Goal: Task Accomplishment & Management: Manage account settings

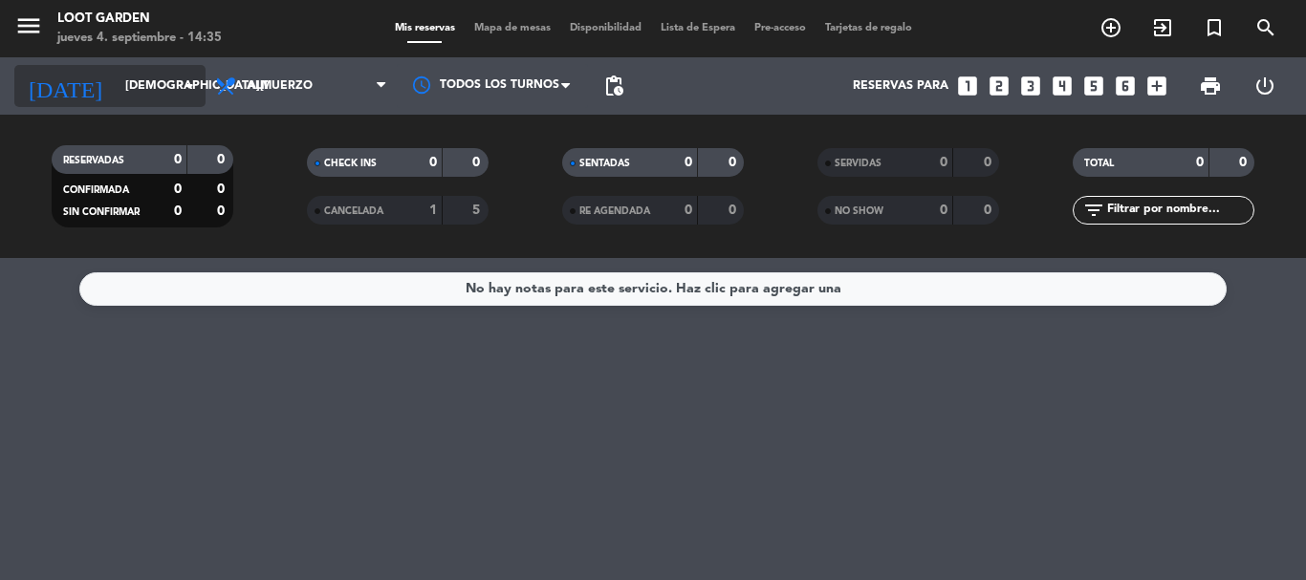
click at [125, 105] on div "[DATE] [DATE] arrow_drop_down" at bounding box center [109, 86] width 191 height 42
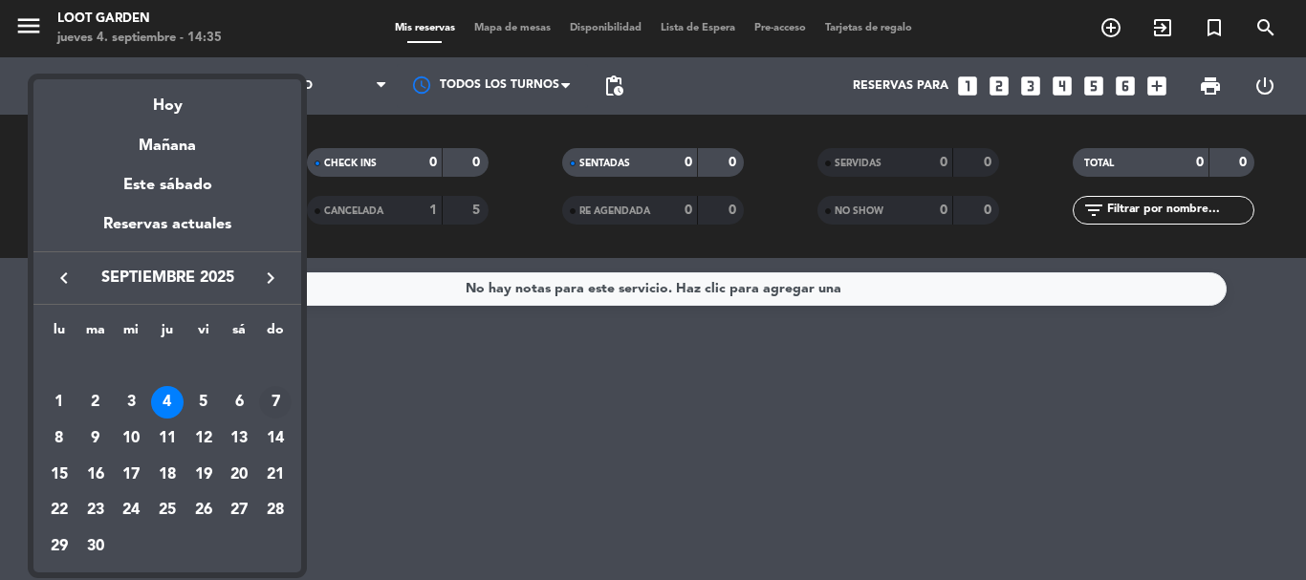
click at [279, 394] on div "7" at bounding box center [275, 402] width 32 height 32
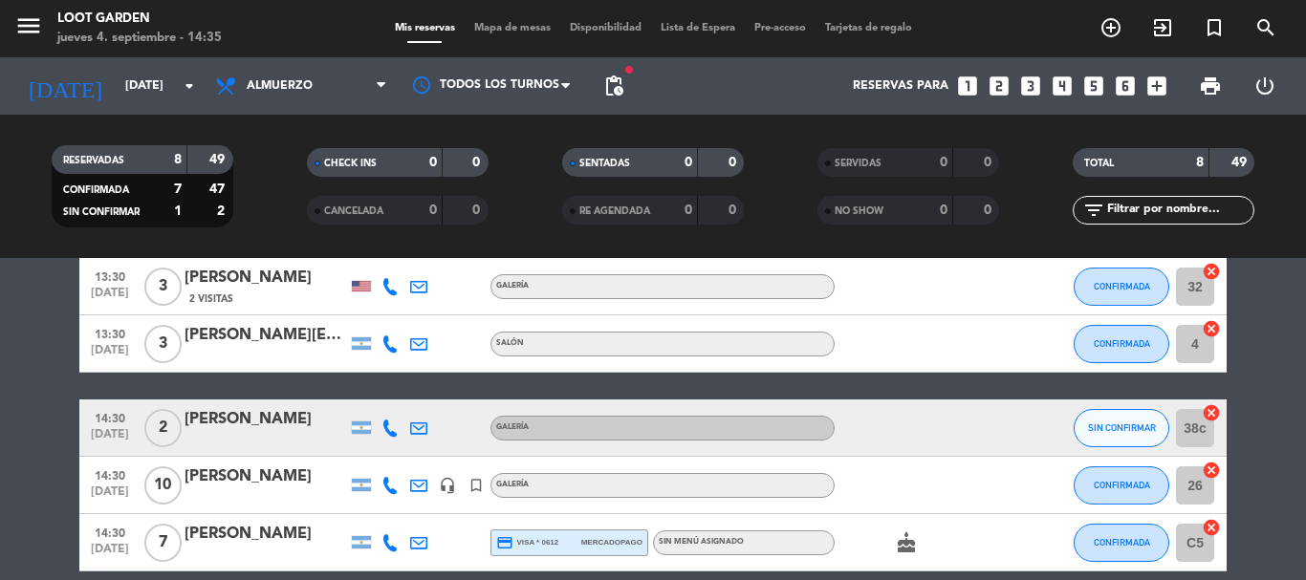
scroll to position [374, 0]
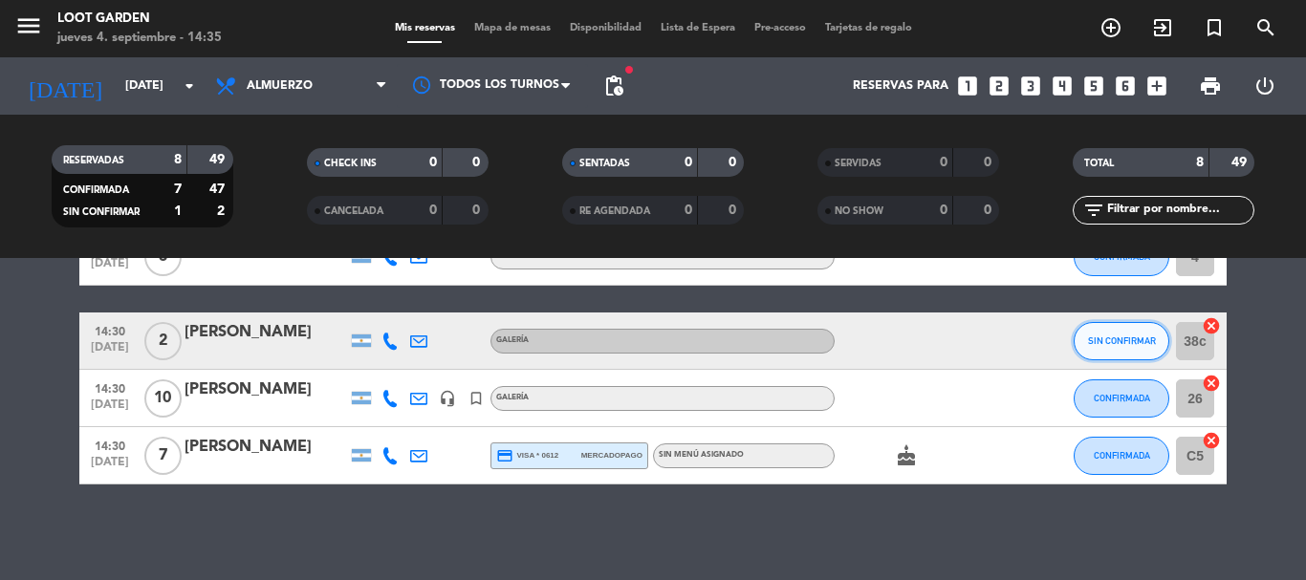
click at [1084, 336] on button "SIN CONFIRMAR" at bounding box center [1121, 341] width 96 height 38
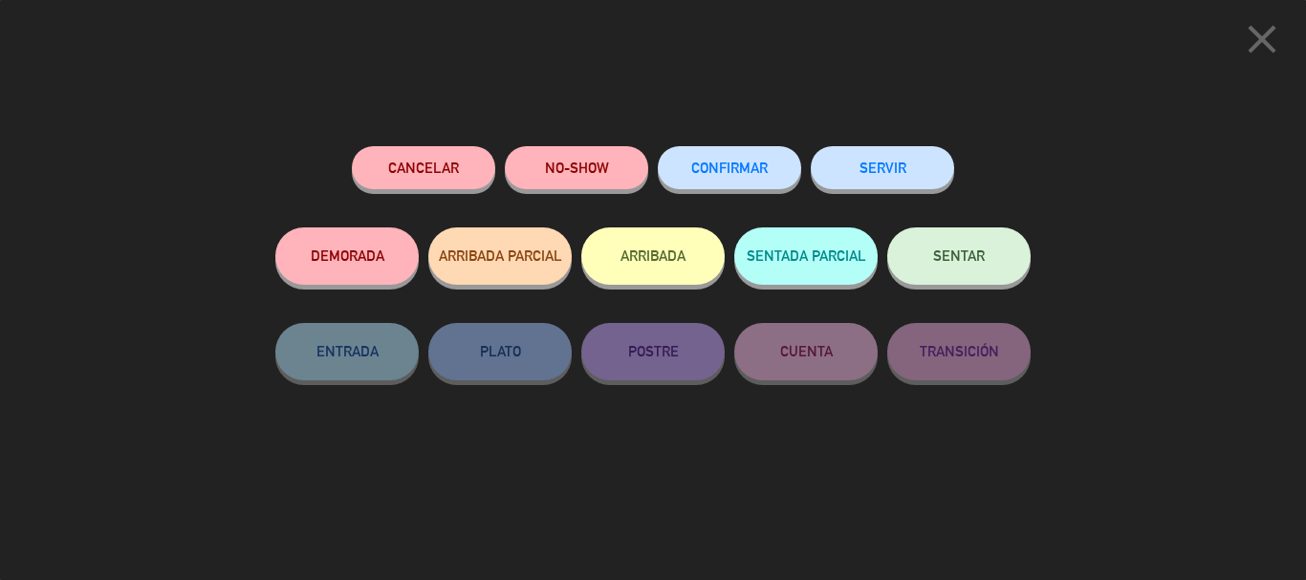
click at [738, 162] on span "CONFIRMAR" at bounding box center [729, 168] width 76 height 16
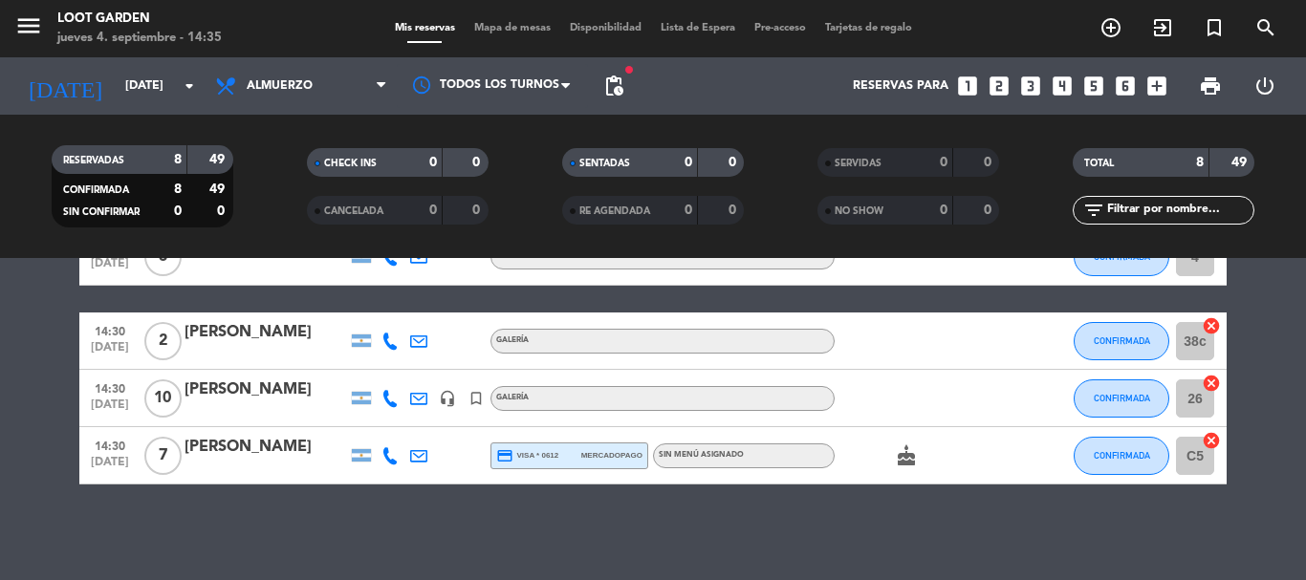
scroll to position [0, 0]
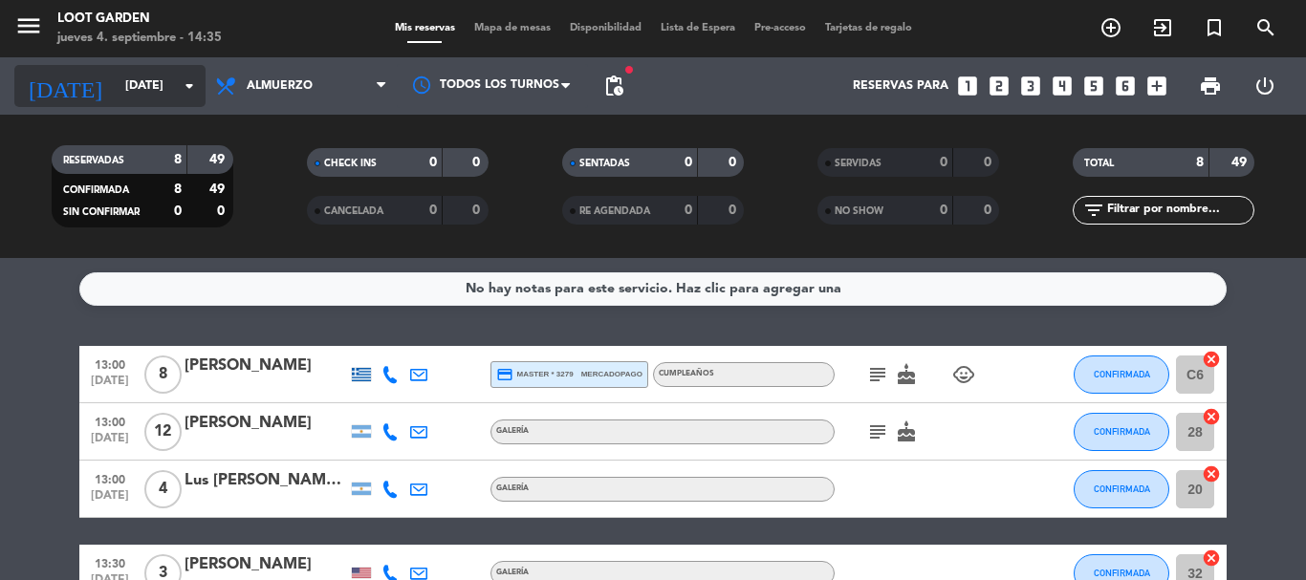
click at [116, 78] on input "[DATE]" at bounding box center [197, 86] width 162 height 32
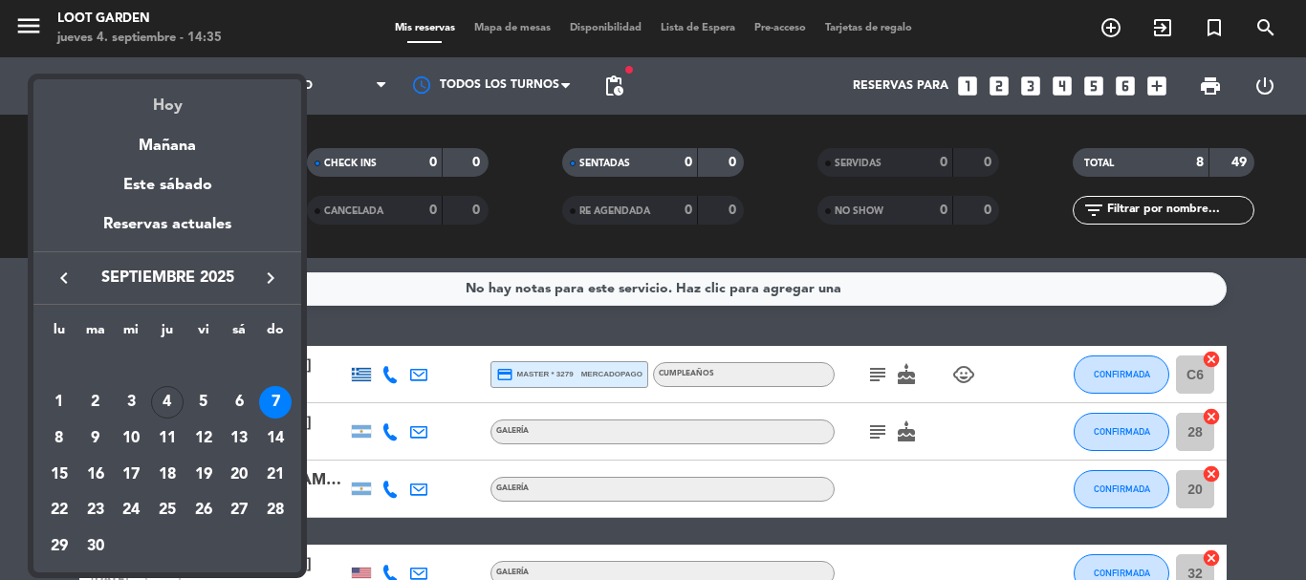
click at [203, 99] on div "Hoy" at bounding box center [167, 98] width 268 height 39
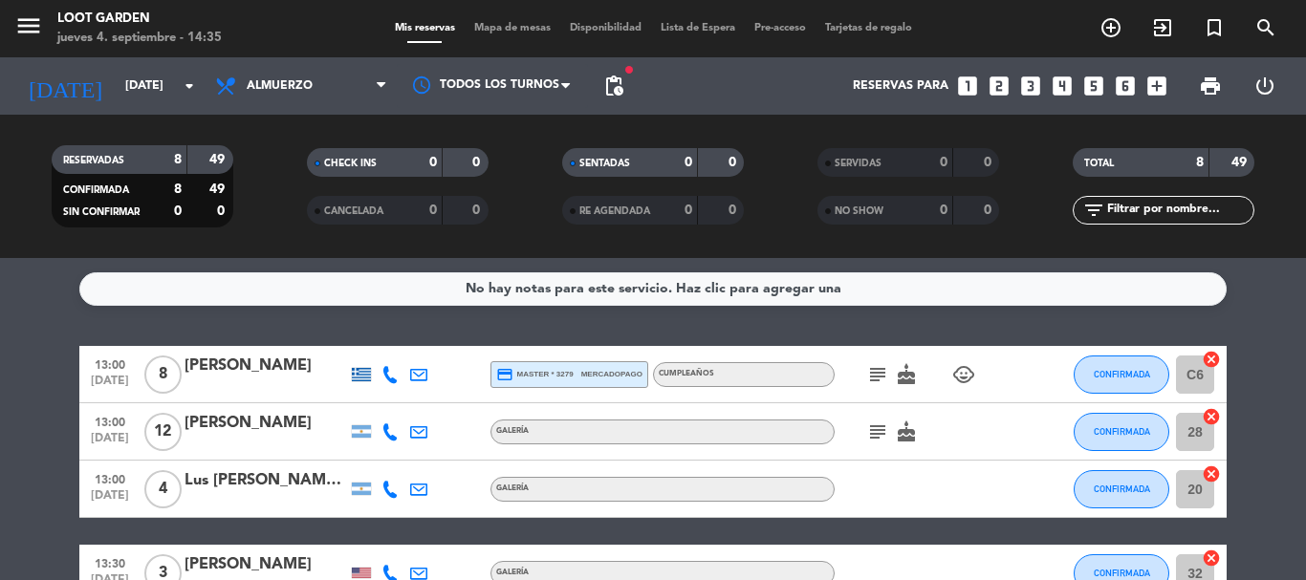
type input "[DEMOGRAPHIC_DATA][DATE]"
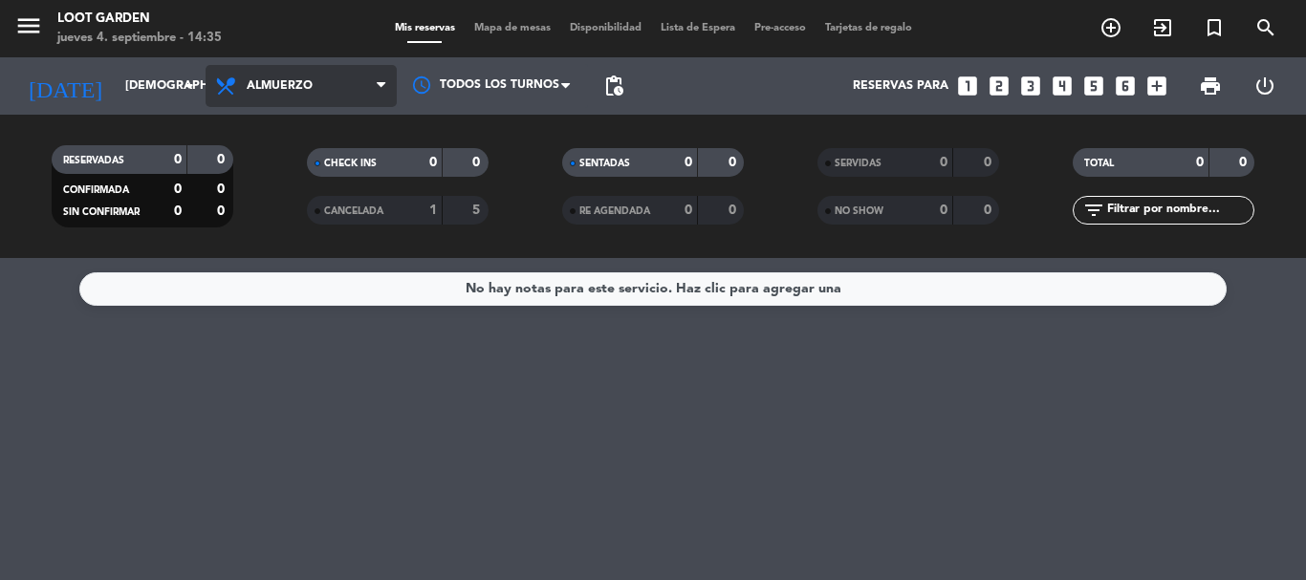
click at [291, 82] on span "Almuerzo" at bounding box center [280, 85] width 66 height 13
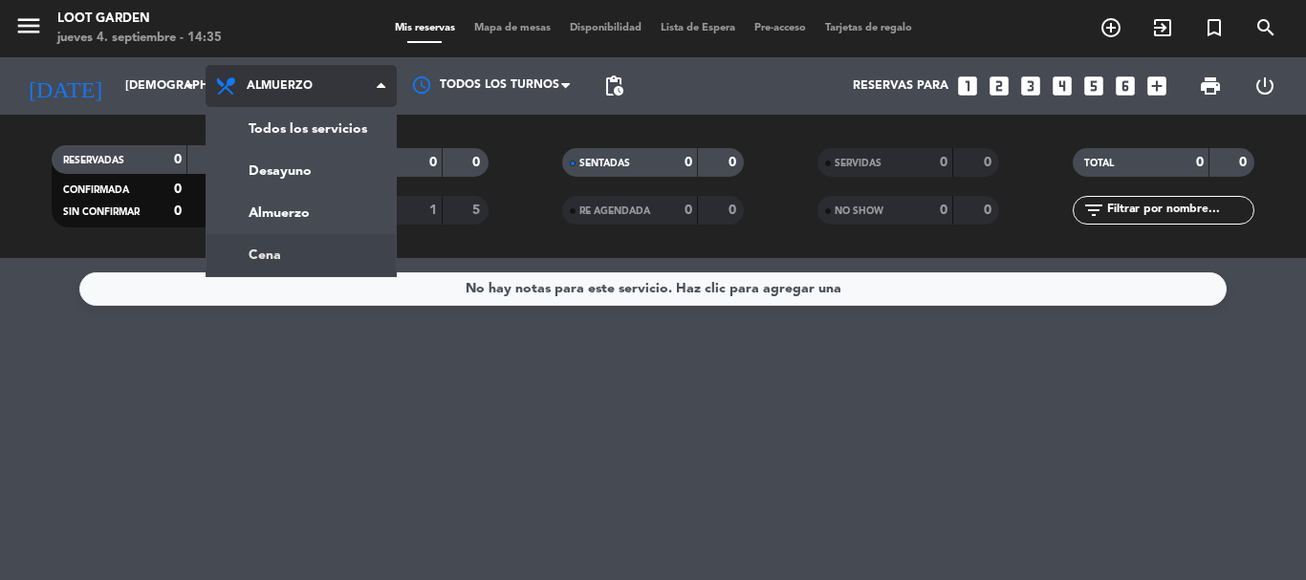
click at [297, 265] on ng-component "menu Loot Garden [DATE] 4. septiembre - 14:35 Mis reservas Mapa de mesas Dispon…" at bounding box center [653, 290] width 1306 height 580
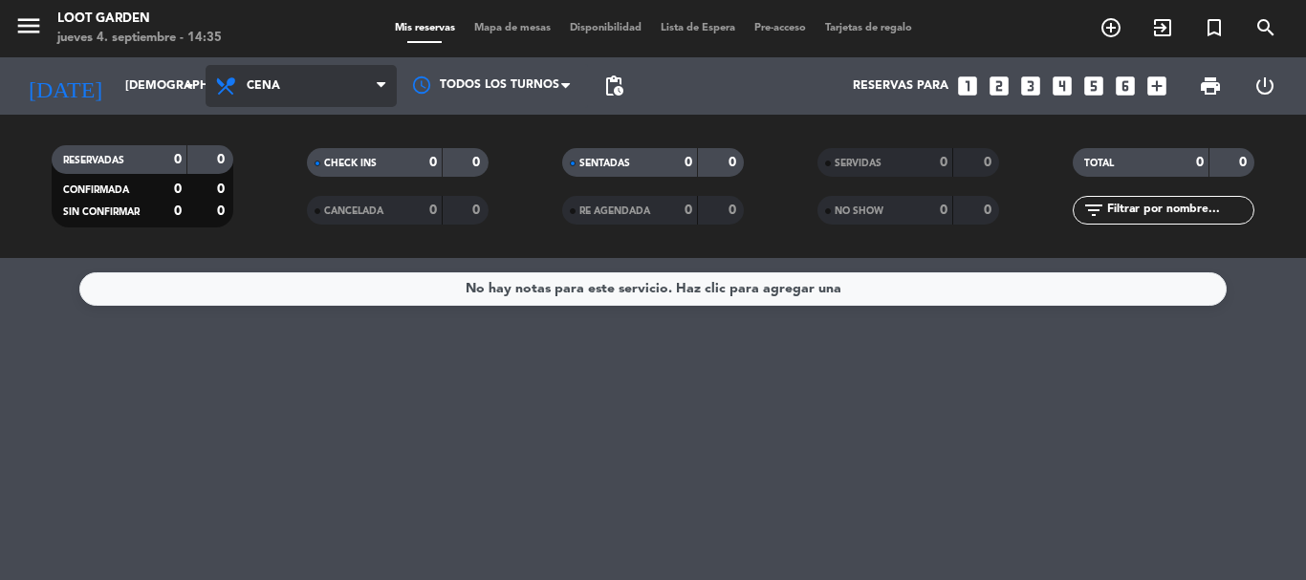
click at [347, 91] on span "Cena" at bounding box center [301, 86] width 191 height 42
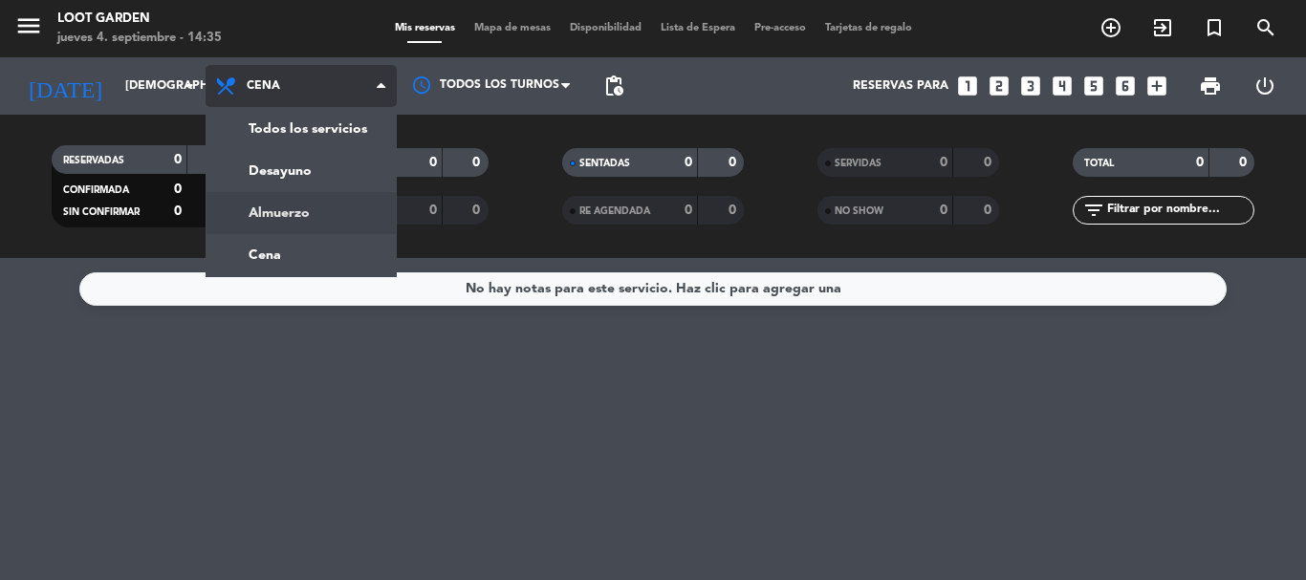
click at [304, 202] on div "menu Loot Garden [DATE] 4. septiembre - 14:35 Mis reservas Mapa de mesas Dispon…" at bounding box center [653, 129] width 1306 height 258
